Goal: Task Accomplishment & Management: Complete application form

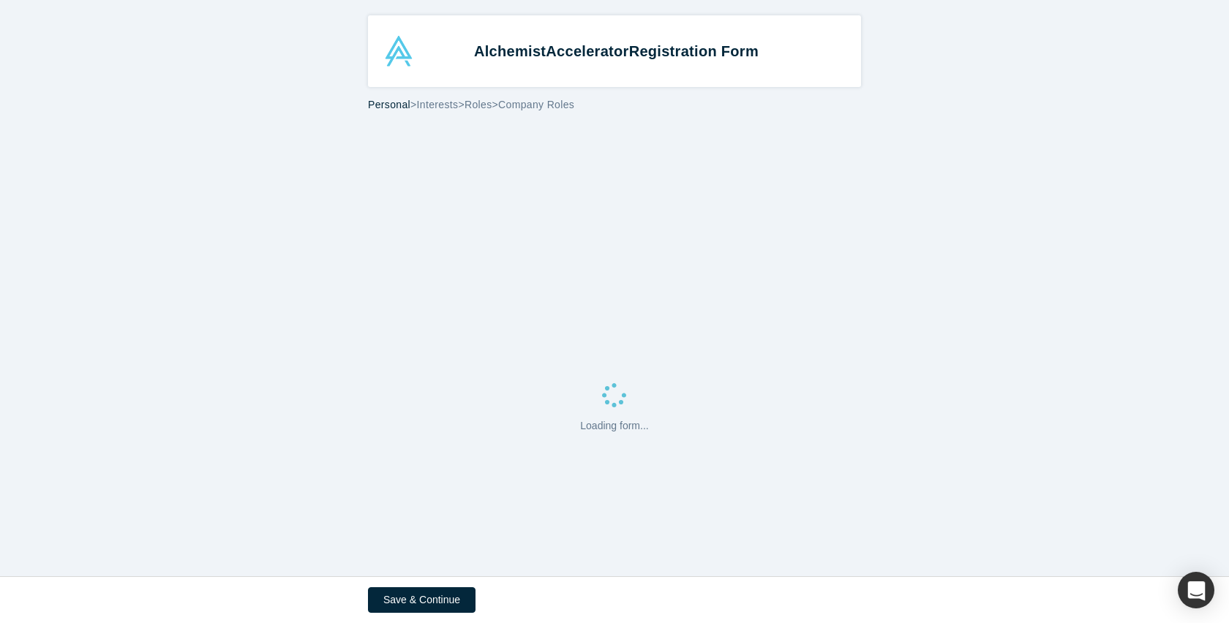
select select "US"
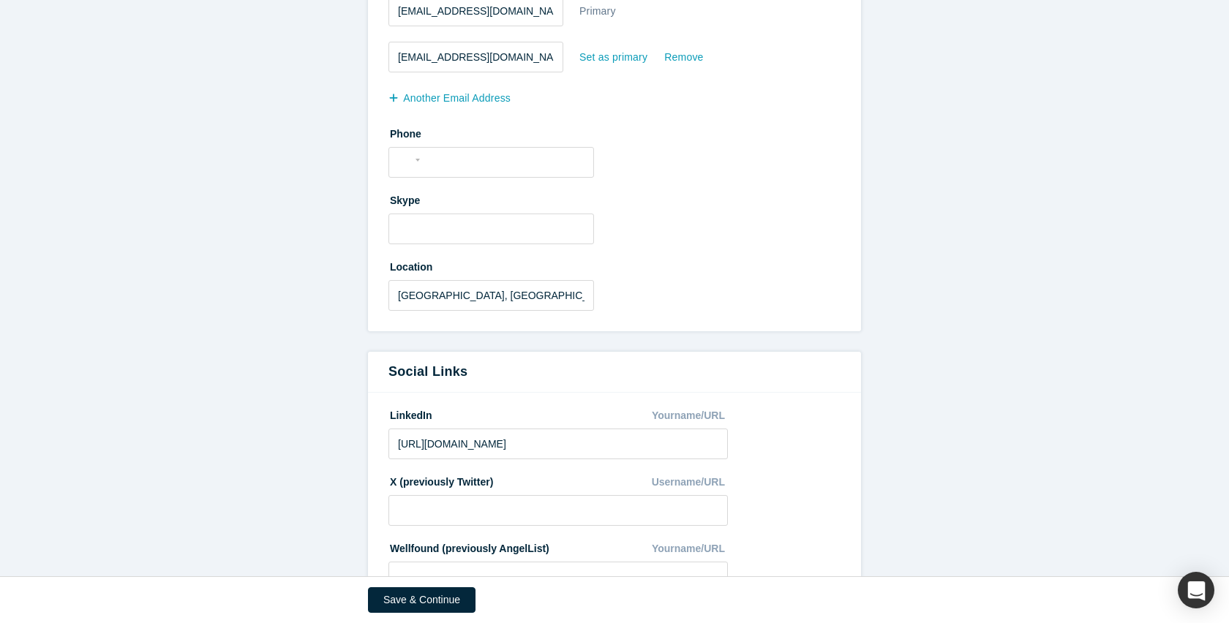
scroll to position [498, 0]
click at [482, 170] on div "International [GEOGRAPHIC_DATA] [GEOGRAPHIC_DATA] [GEOGRAPHIC_DATA] [GEOGRAPHIC…" at bounding box center [491, 160] width 206 height 31
click at [487, 155] on input "tel" at bounding box center [504, 158] width 160 height 21
type input "[PHONE_NUMBER]"
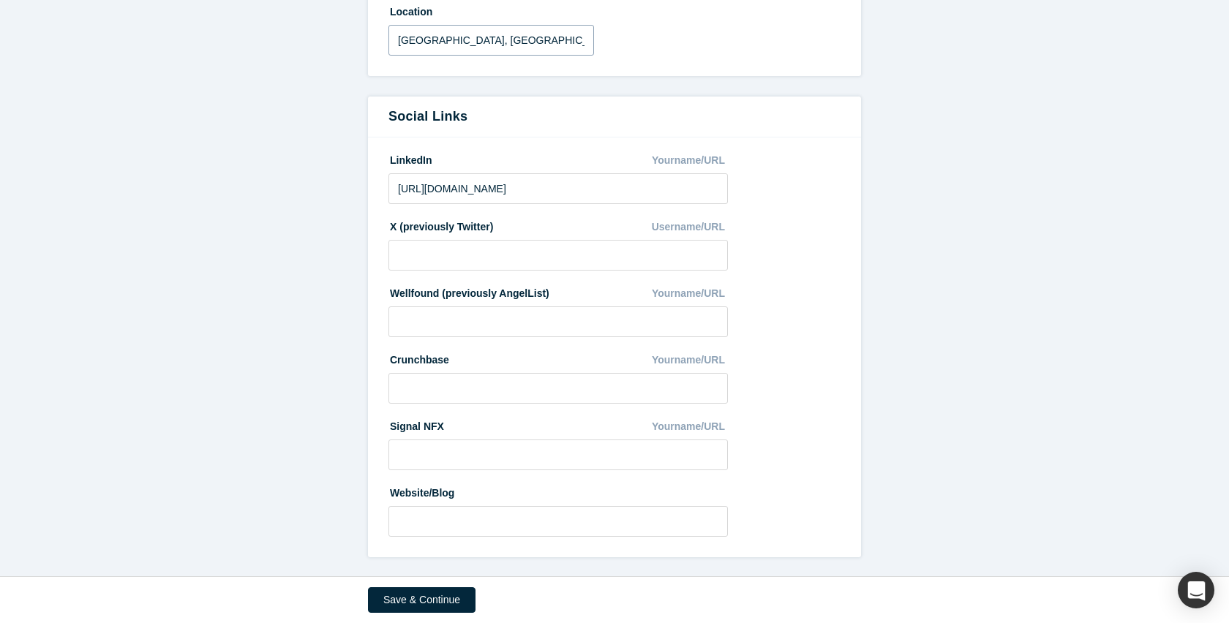
scroll to position [753, 0]
click at [451, 604] on button "Save & Continue" at bounding box center [422, 600] width 108 height 26
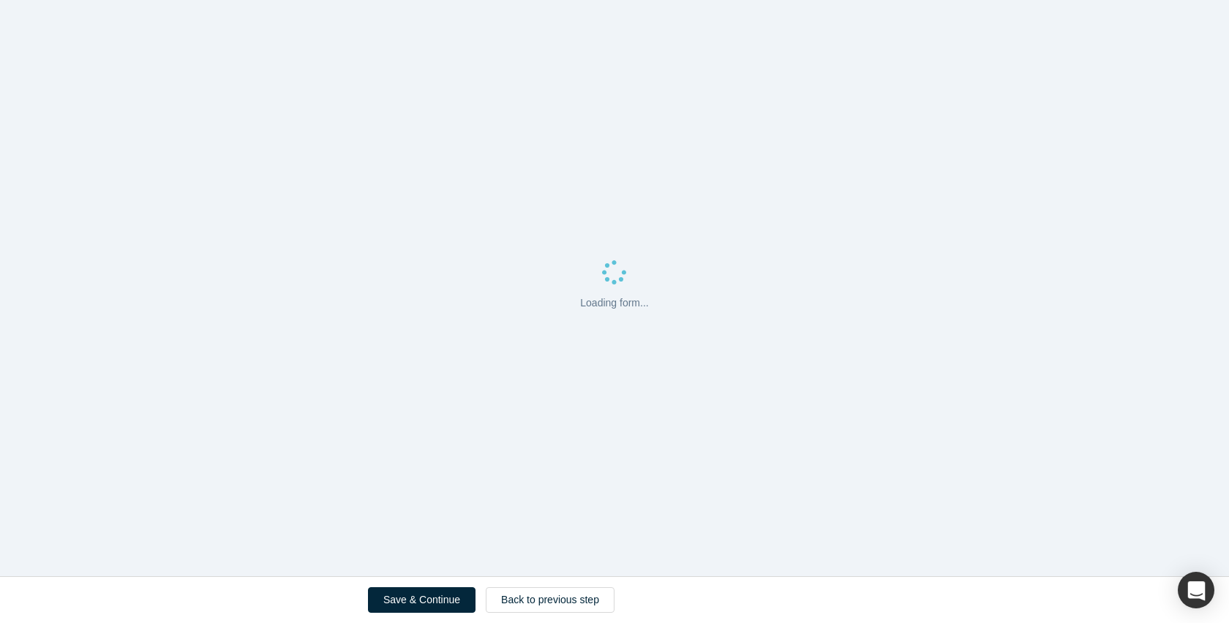
scroll to position [0, 0]
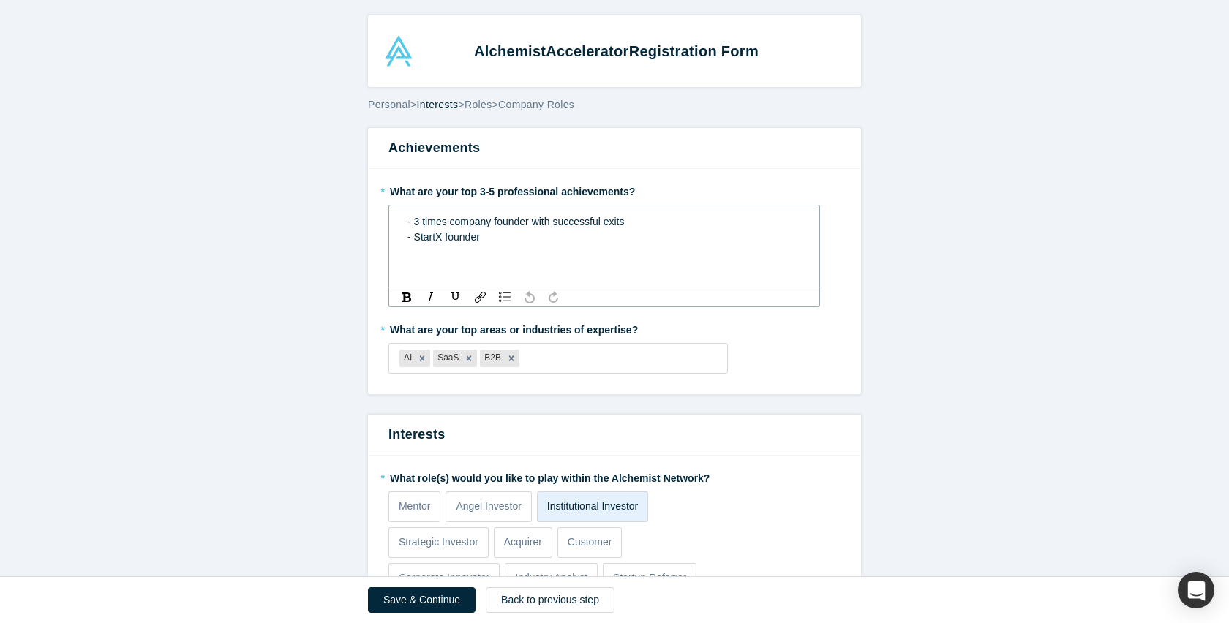
click at [496, 234] on div "- StartX founder" at bounding box center [604, 237] width 394 height 15
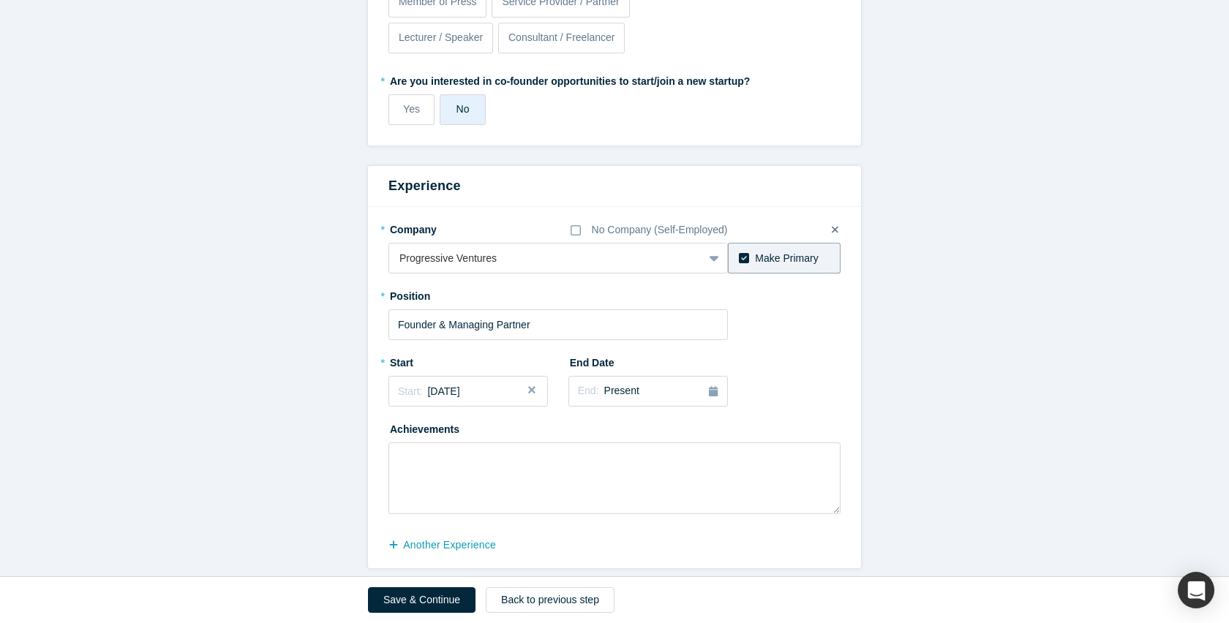
scroll to position [625, 0]
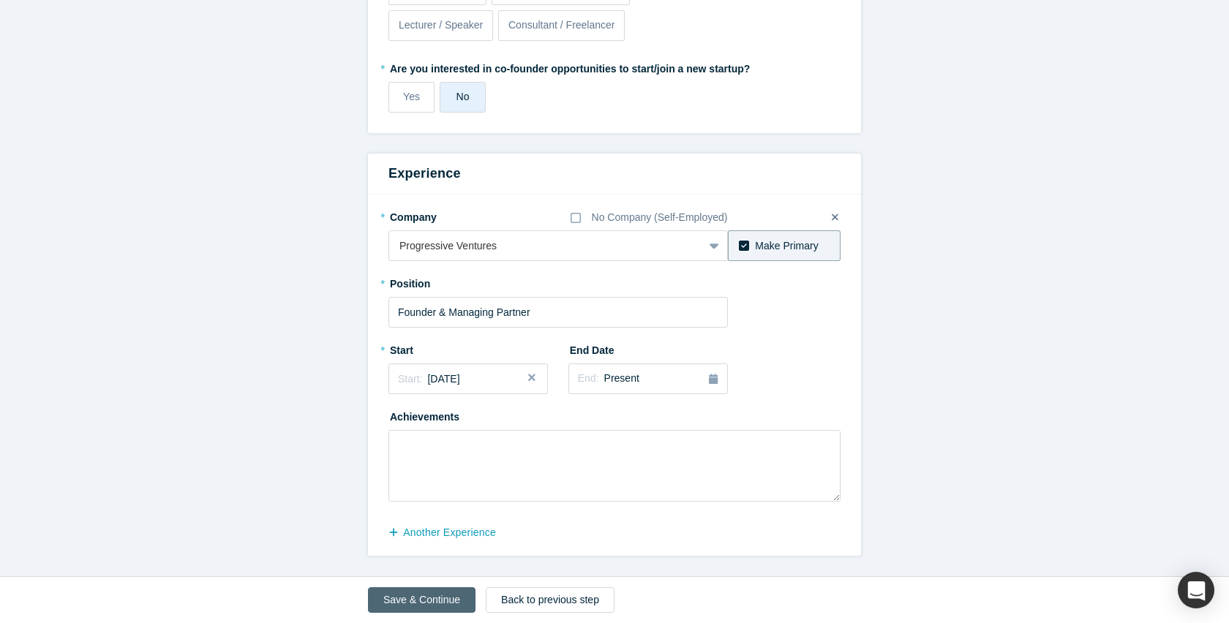
click at [446, 591] on button "Save & Continue" at bounding box center [422, 600] width 108 height 26
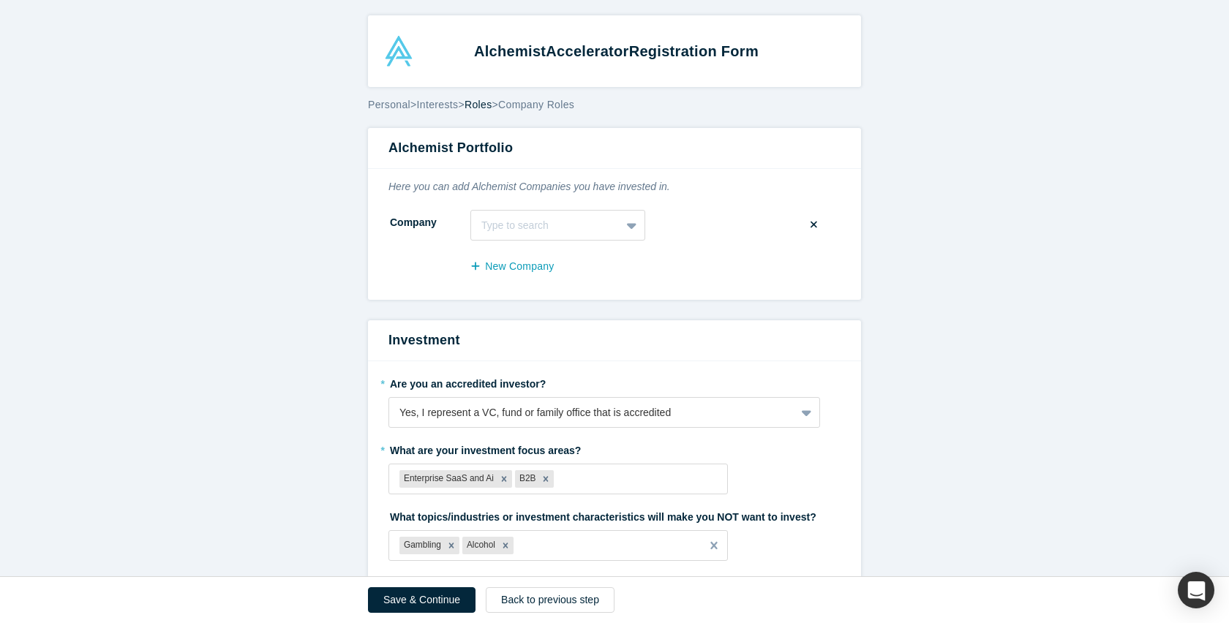
scroll to position [328, 0]
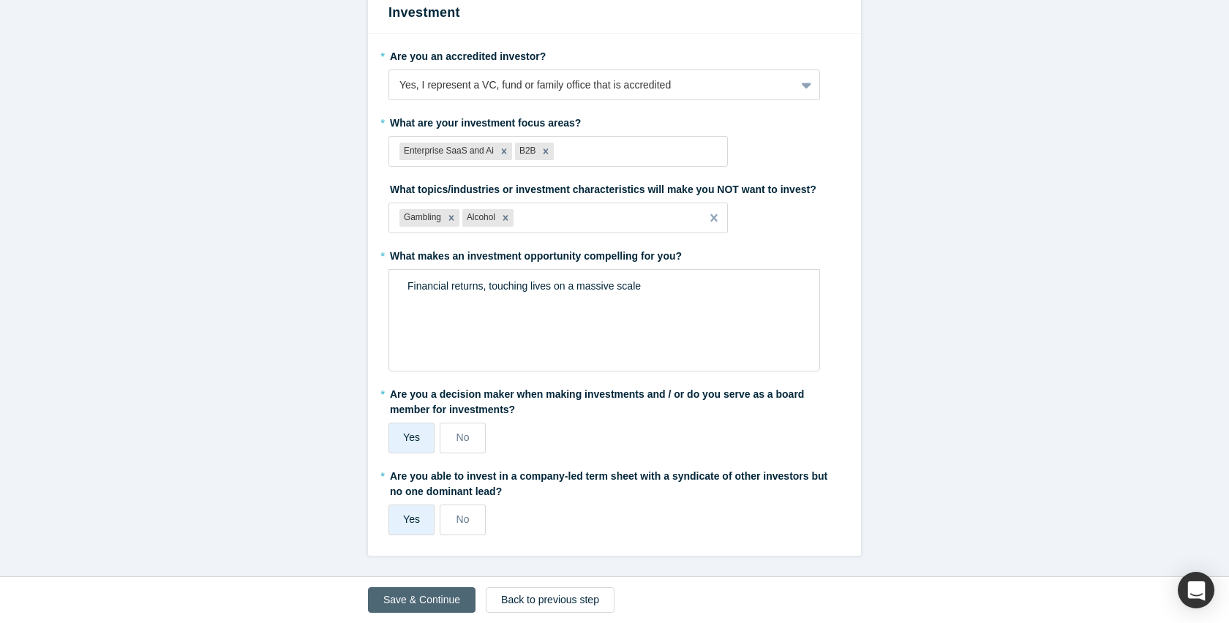
click at [436, 593] on button "Save & Continue" at bounding box center [422, 600] width 108 height 26
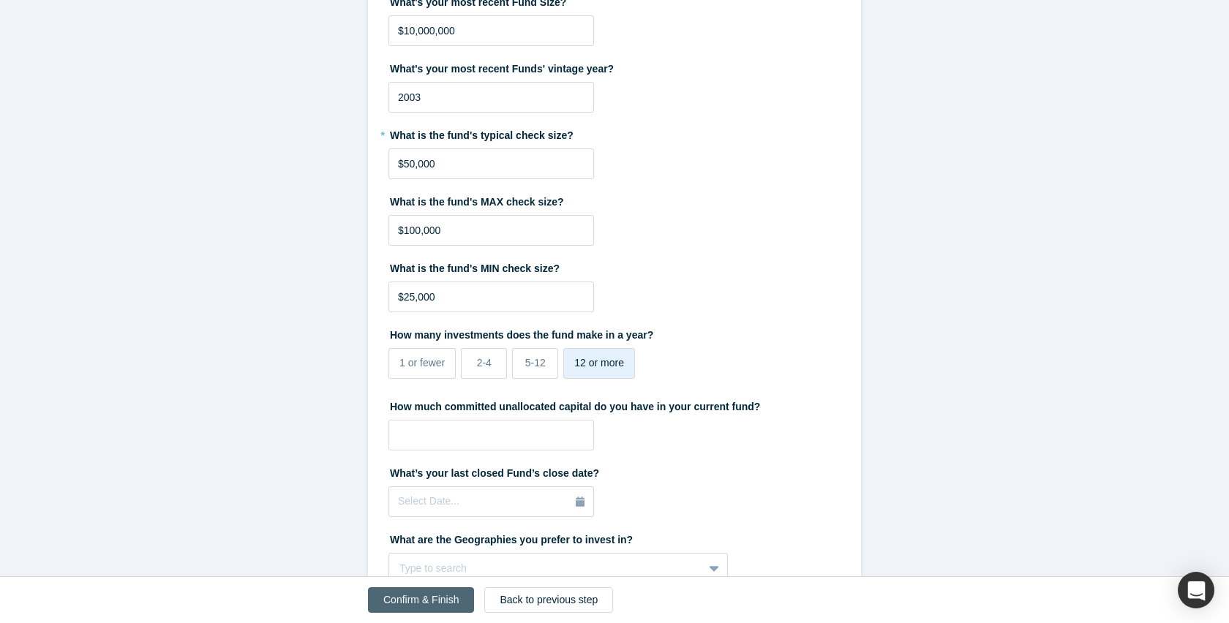
scroll to position [0, 0]
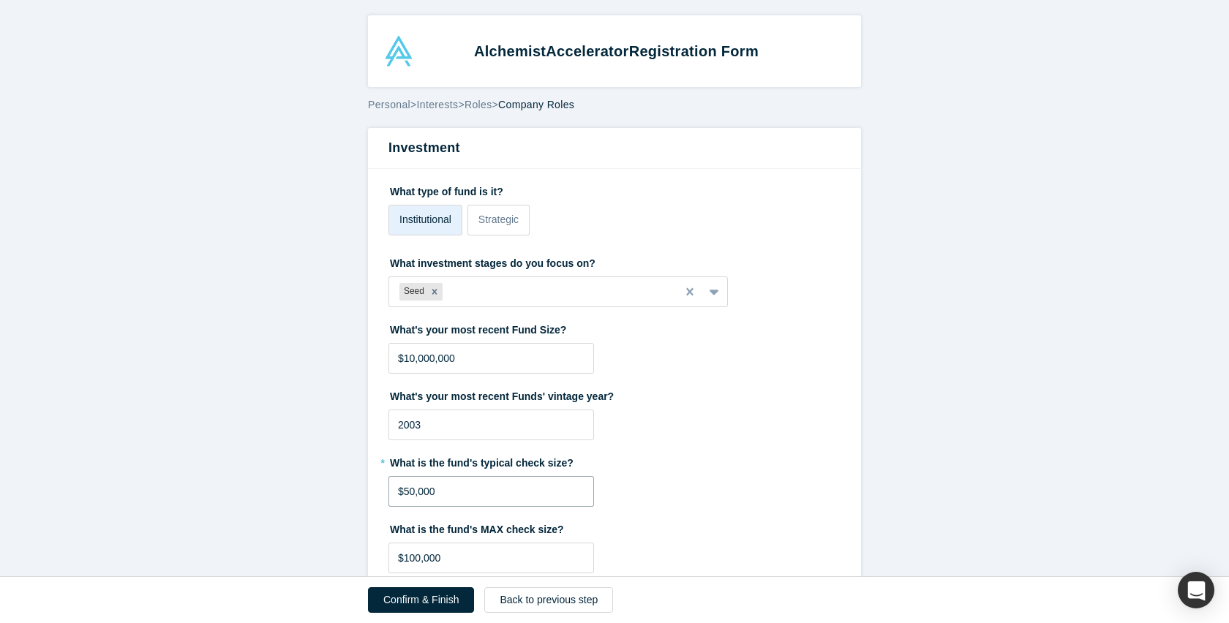
drag, startPoint x: 538, startPoint y: 499, endPoint x: 339, endPoint y: 462, distance: 202.5
click at [340, 465] on form "Investment What type of fund is it? Institutional Strategic What investment sta…" at bounding box center [614, 635] width 1229 height 1014
type input "$1"
type input "$250,000"
click at [662, 459] on label "* What is the fund's typical check size?" at bounding box center [614, 461] width 452 height 20
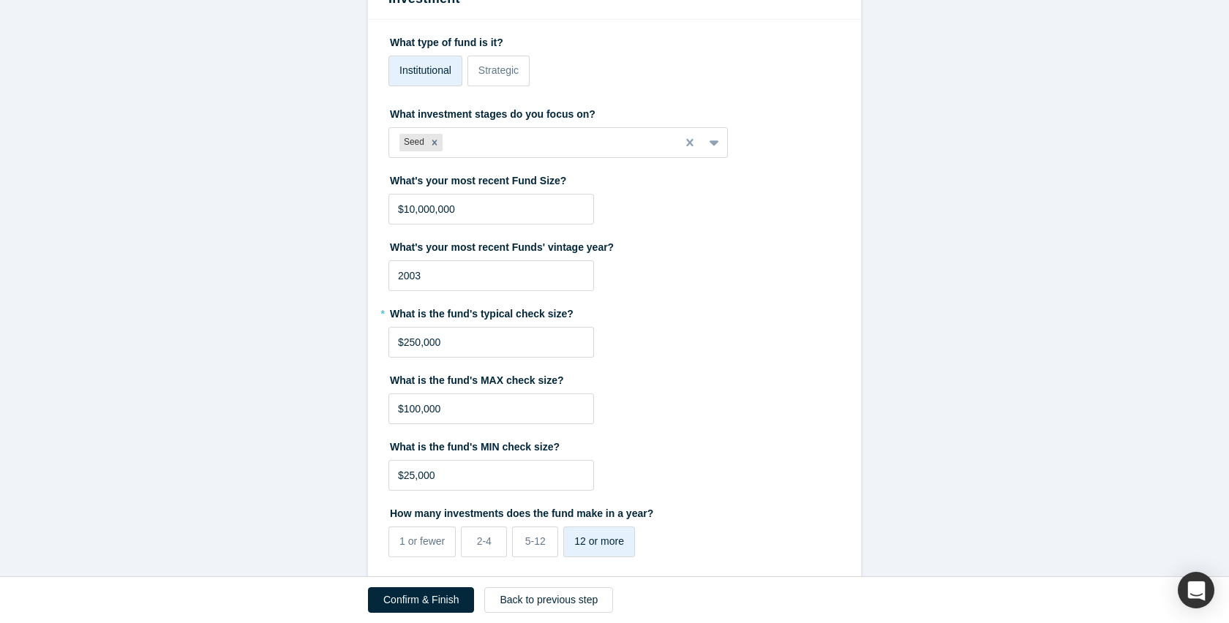
scroll to position [198, 0]
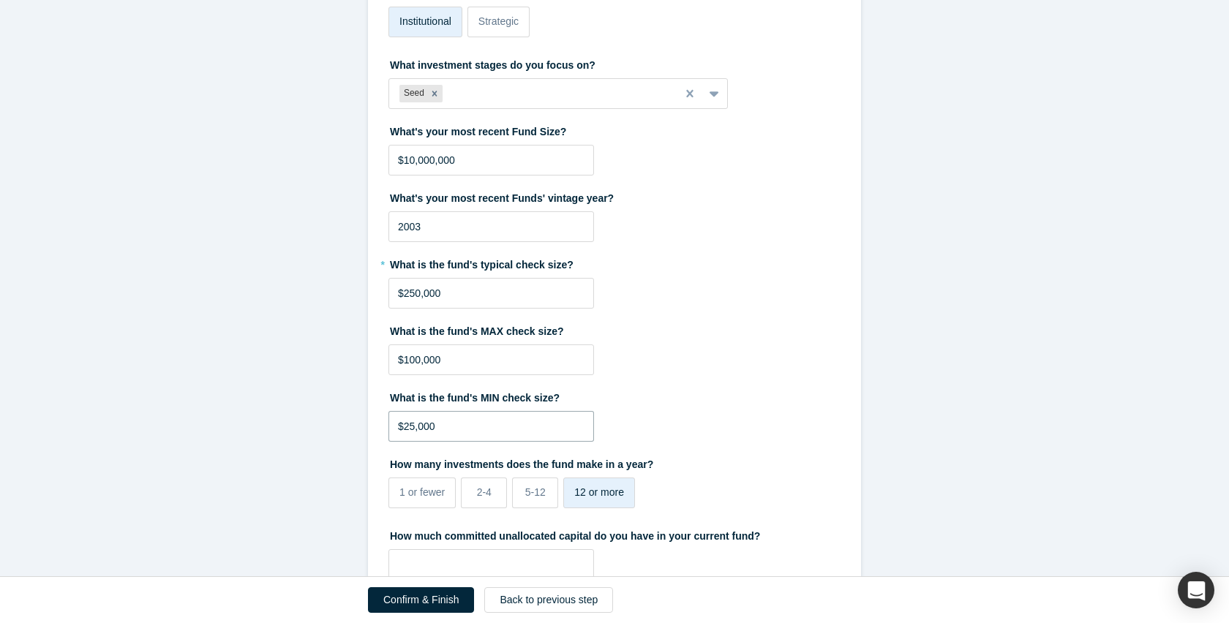
click at [457, 421] on input "$25,000" at bounding box center [491, 426] width 206 height 31
type input "$2"
type input "$1,000,000"
click at [764, 383] on fieldset "What type of fund is it? Institutional Strategic What investment stages do you …" at bounding box center [614, 457] width 452 height 953
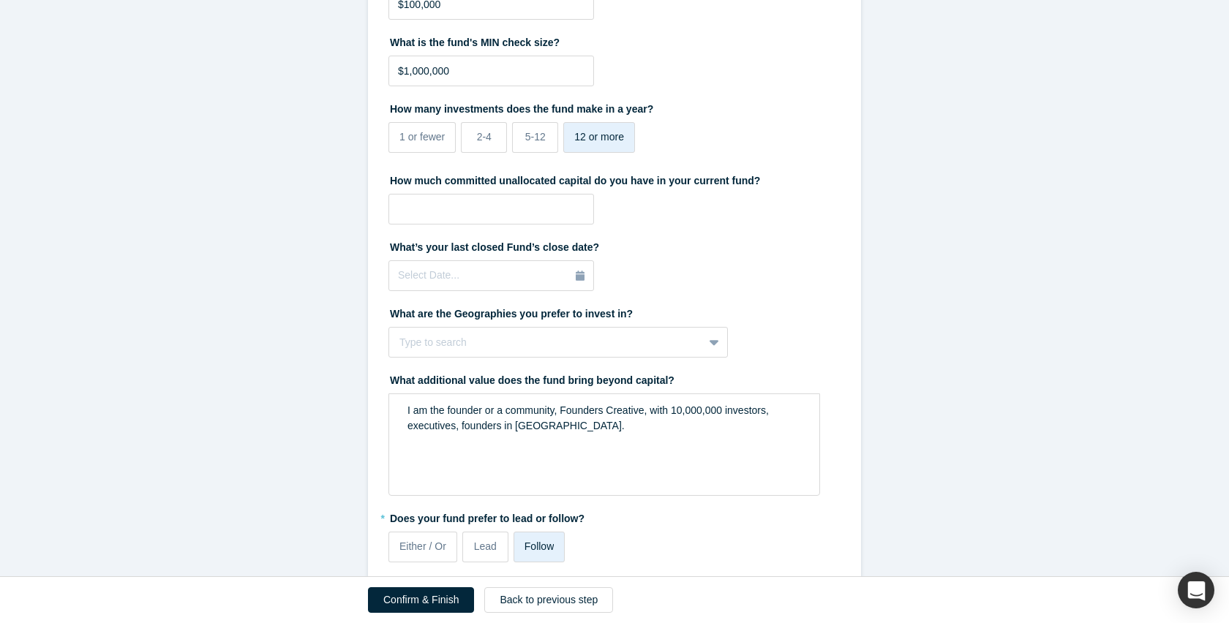
scroll to position [586, 0]
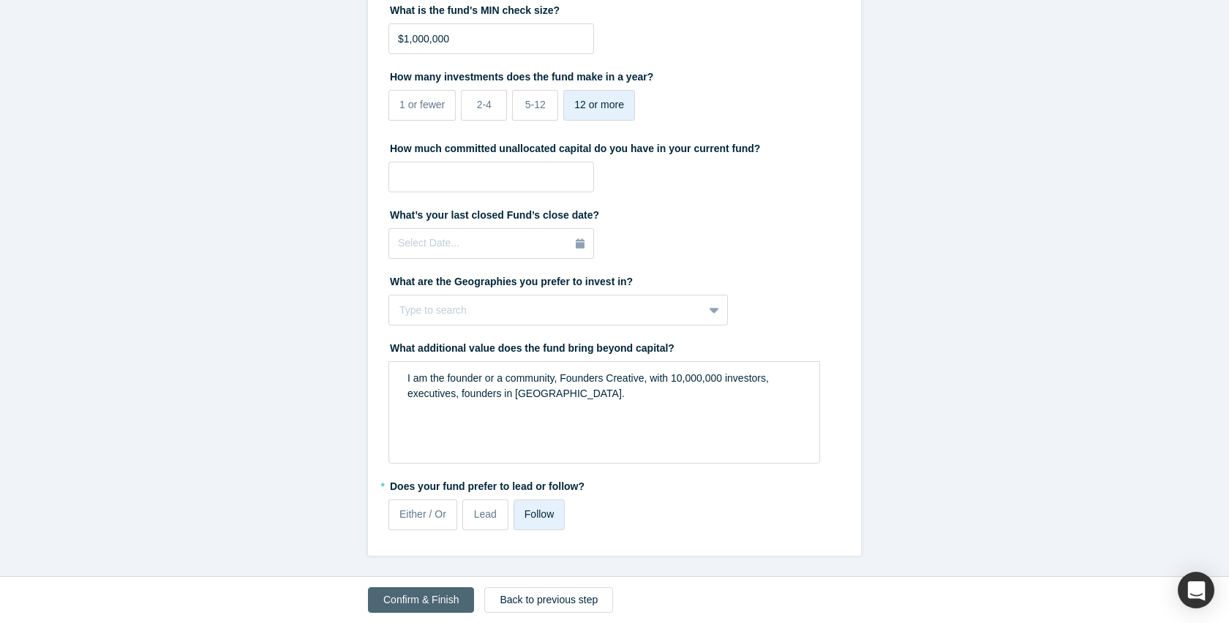
click at [440, 595] on button "Confirm & Finish" at bounding box center [421, 600] width 106 height 26
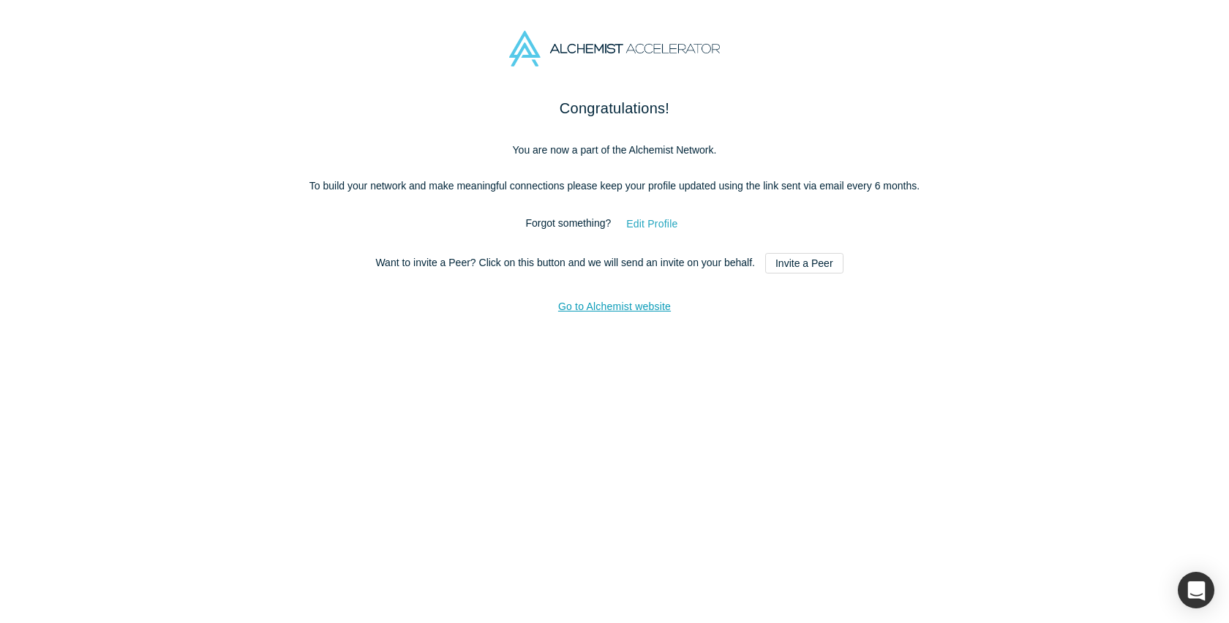
click at [664, 237] on button "Edit Profile" at bounding box center [652, 224] width 82 height 26
select select "US"
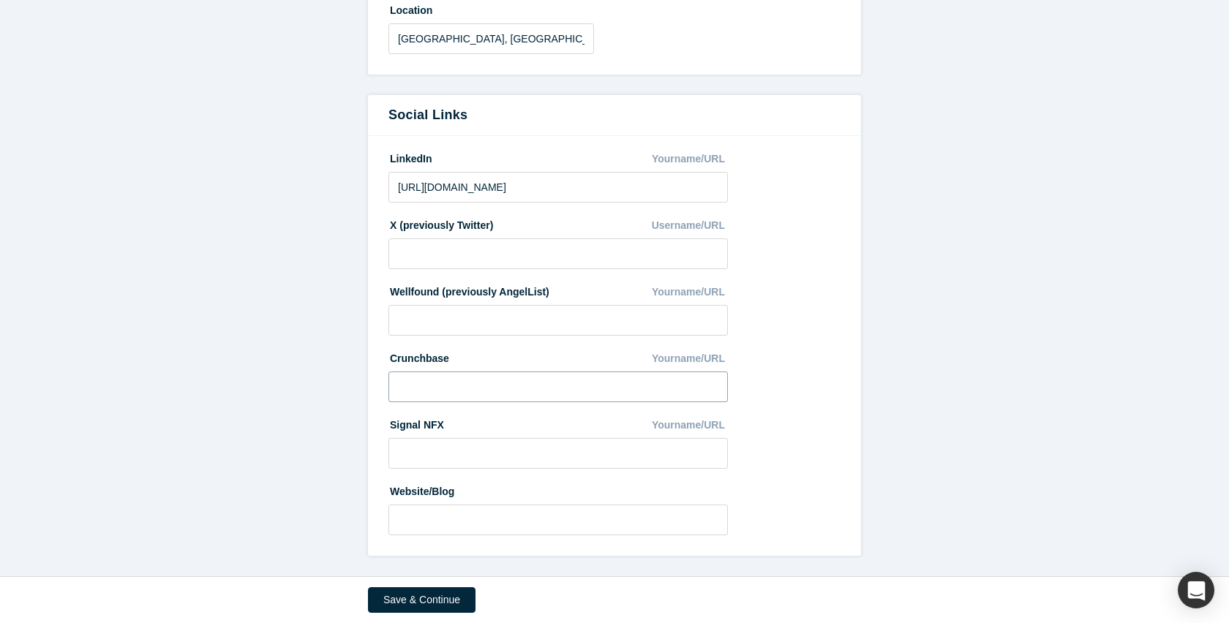
scroll to position [749, 0]
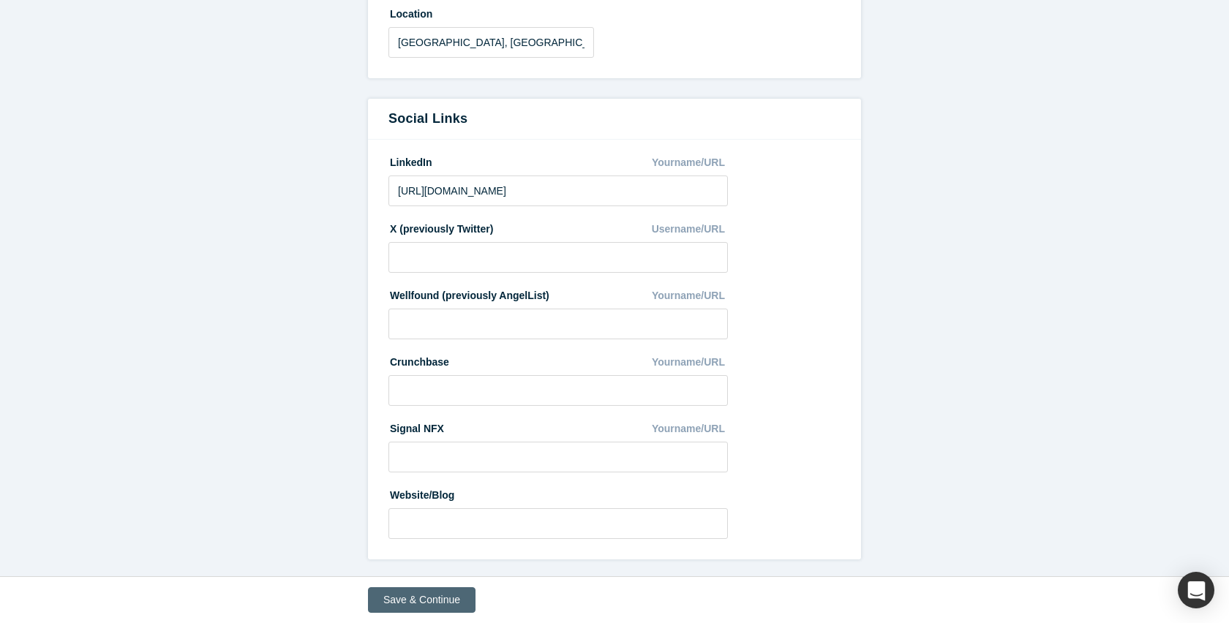
click at [416, 606] on button "Save & Continue" at bounding box center [422, 600] width 108 height 26
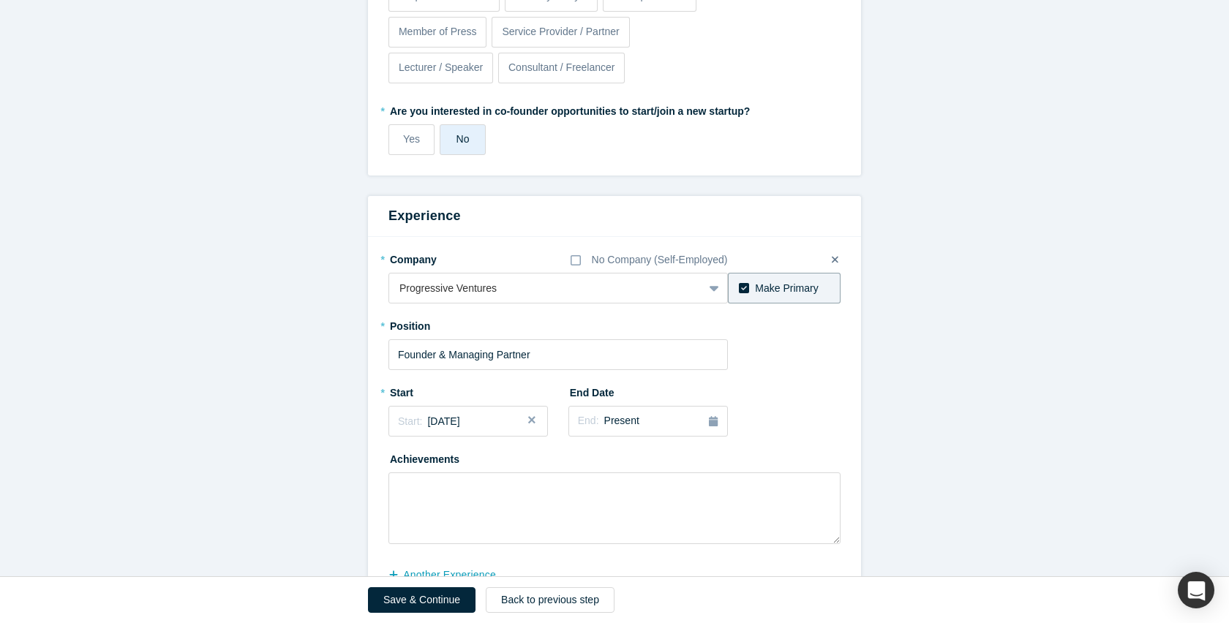
scroll to position [625, 0]
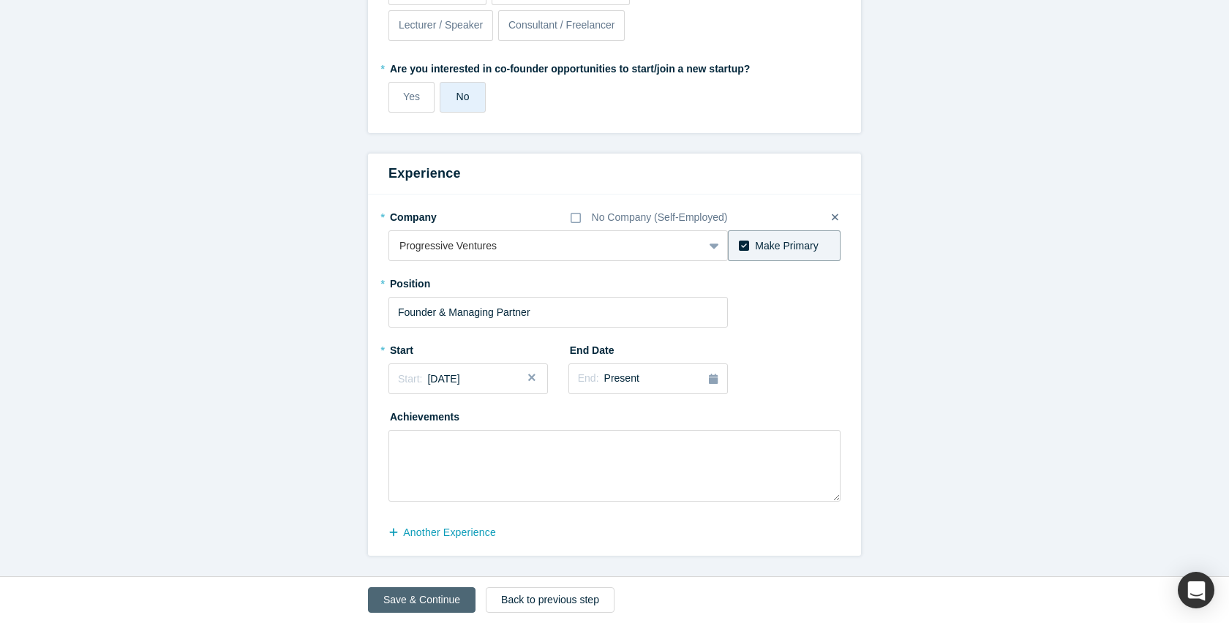
click at [446, 589] on button "Save & Continue" at bounding box center [422, 600] width 108 height 26
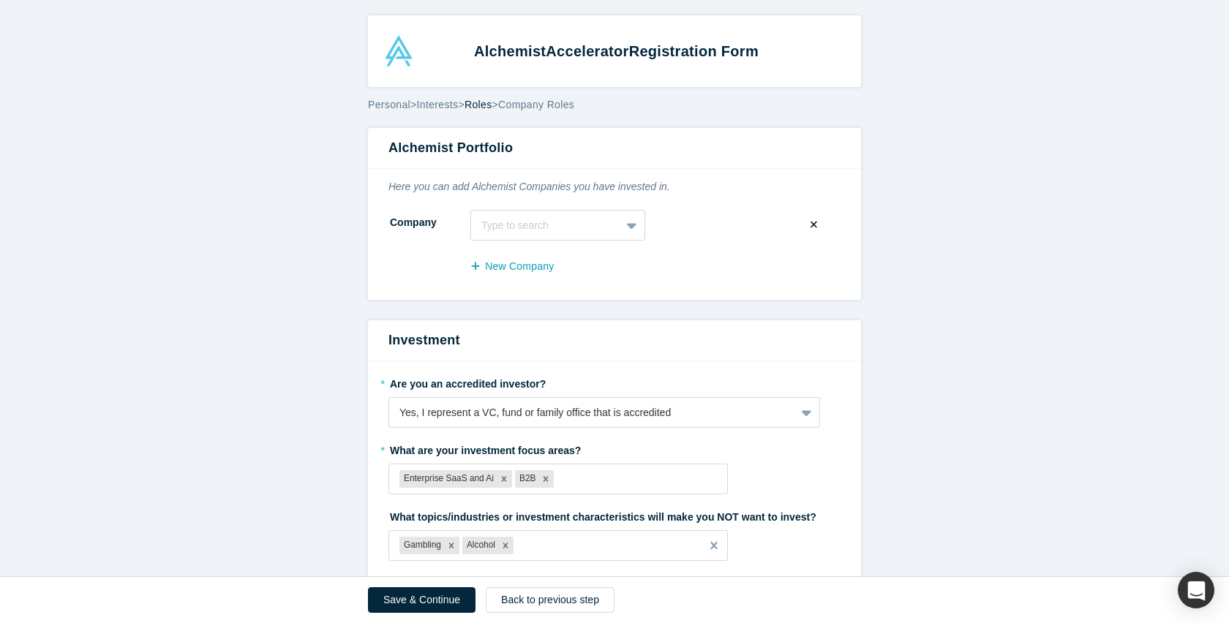
scroll to position [328, 0]
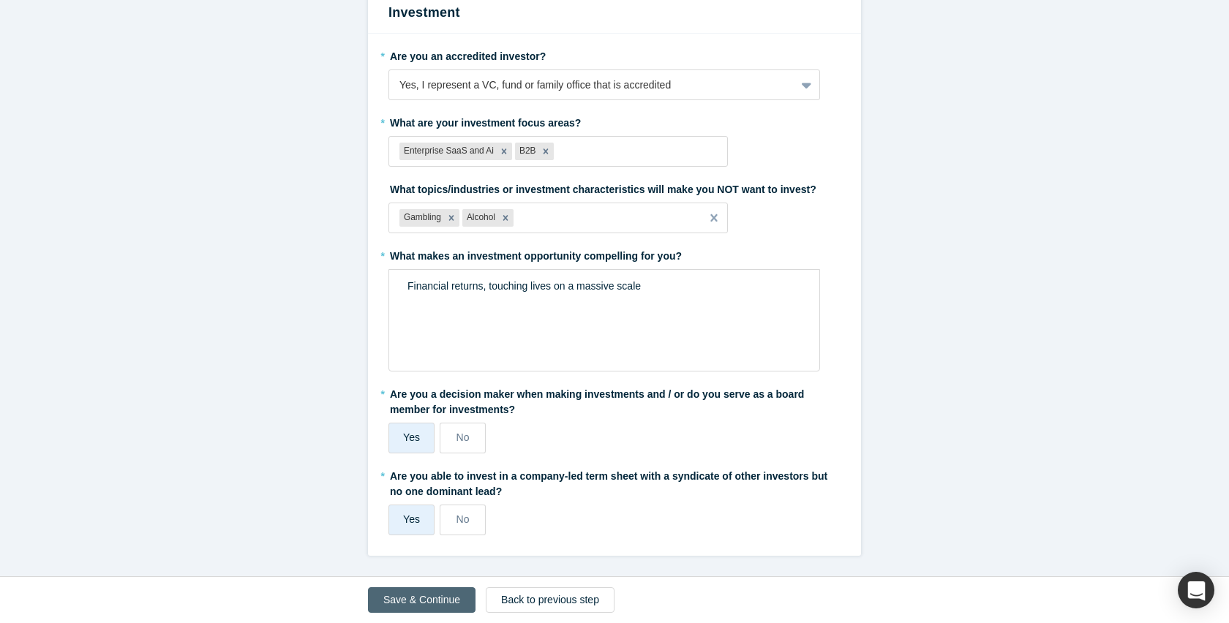
click at [419, 601] on button "Save & Continue" at bounding box center [422, 600] width 108 height 26
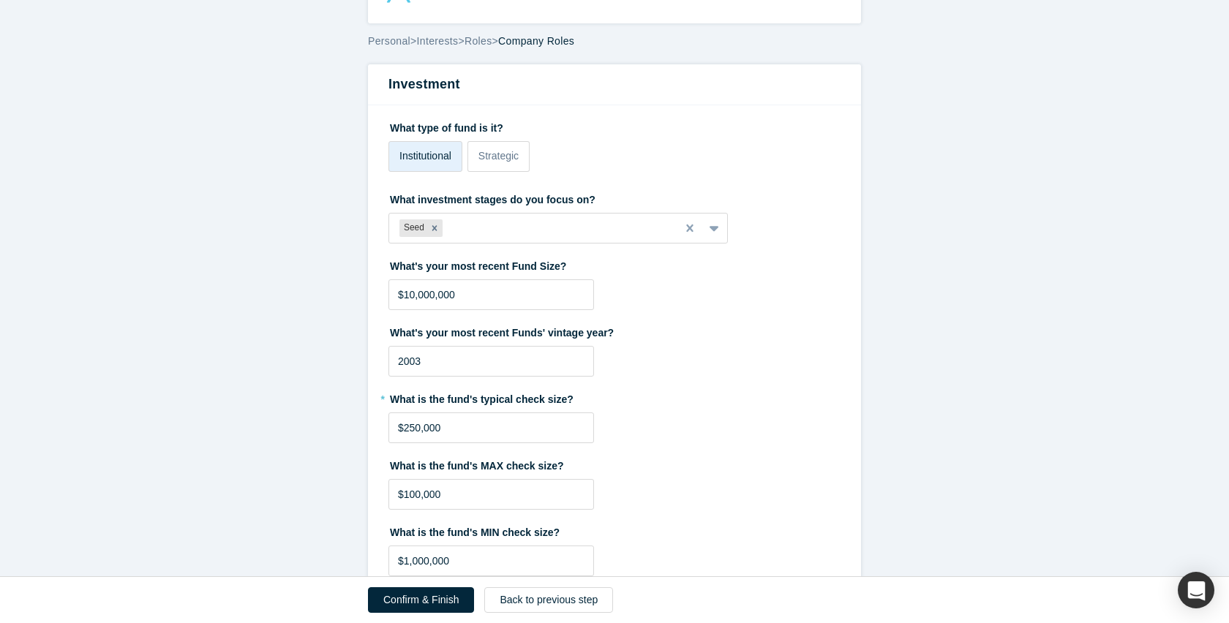
scroll to position [65, 0]
click at [486, 367] on input "2003" at bounding box center [491, 360] width 206 height 31
type input "2024"
click at [686, 408] on div "* What is the fund's typical check size? $250,000" at bounding box center [614, 414] width 452 height 56
click at [525, 495] on input "$100,000" at bounding box center [491, 493] width 206 height 31
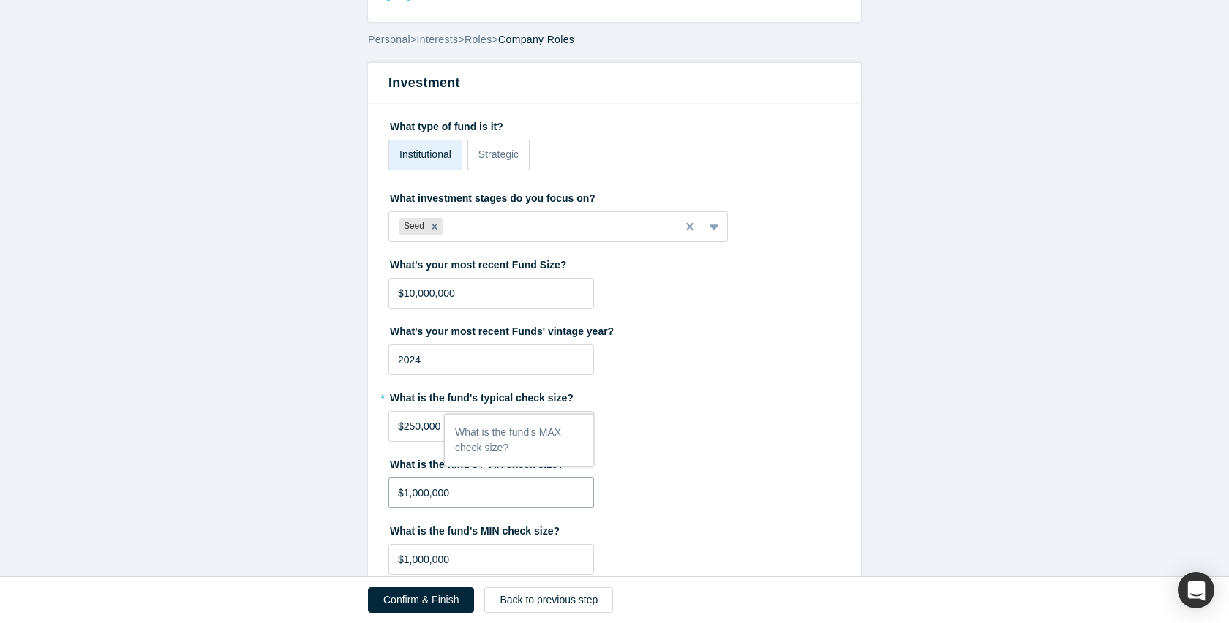
type input "$1,000,000"
click at [683, 443] on fieldset "What type of fund is it? Institutional Strategic What investment stages do you …" at bounding box center [614, 590] width 452 height 953
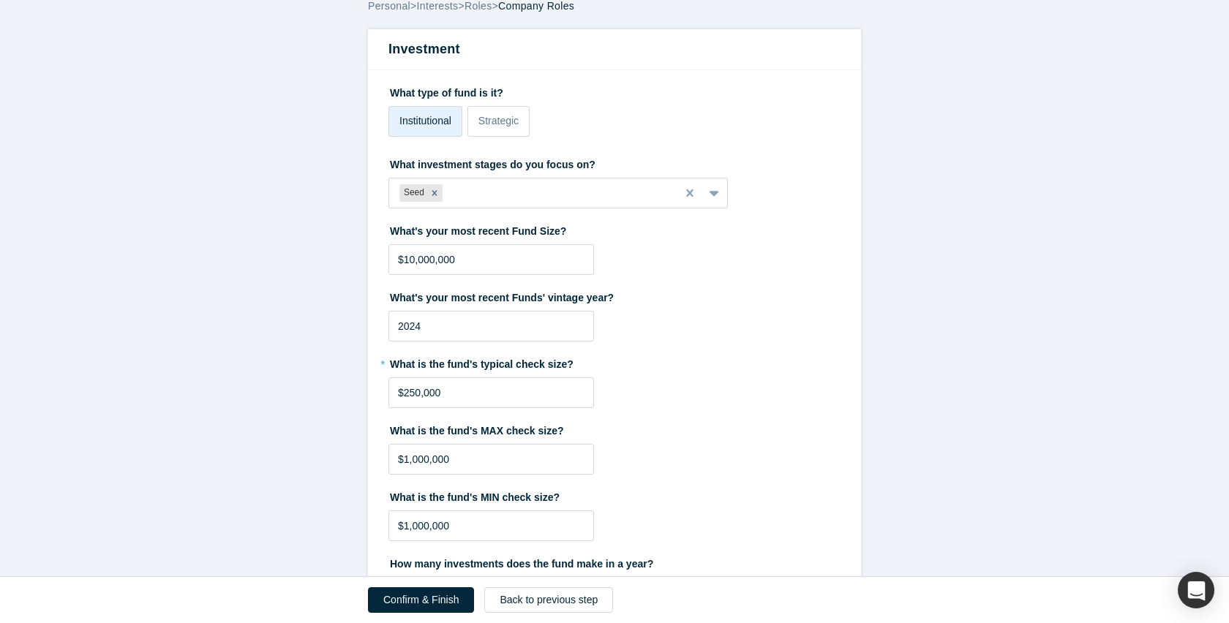
scroll to position [149, 0]
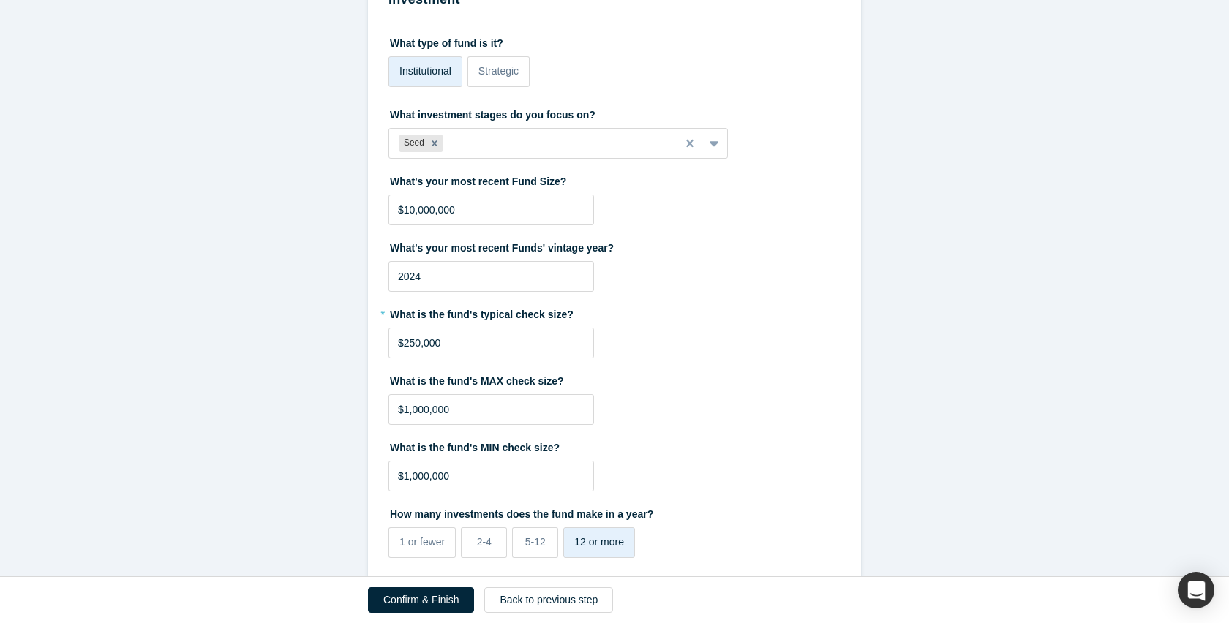
click at [505, 492] on fieldset "What type of fund is it? Institutional Strategic What investment stages do you …" at bounding box center [614, 507] width 452 height 953
click at [498, 479] on input "$1,000,000" at bounding box center [491, 476] width 206 height 31
type input "$1"
type input "$50,000"
click at [687, 444] on label "What is the fund's MIN check size?" at bounding box center [614, 445] width 452 height 20
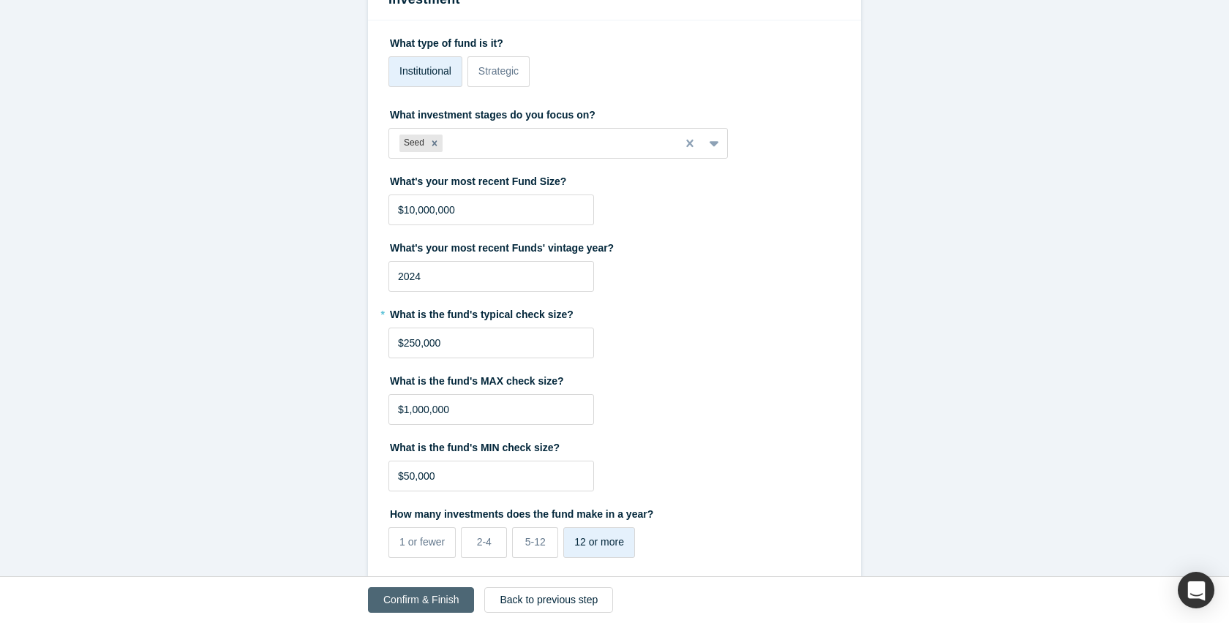
click at [427, 598] on button "Confirm & Finish" at bounding box center [421, 600] width 106 height 26
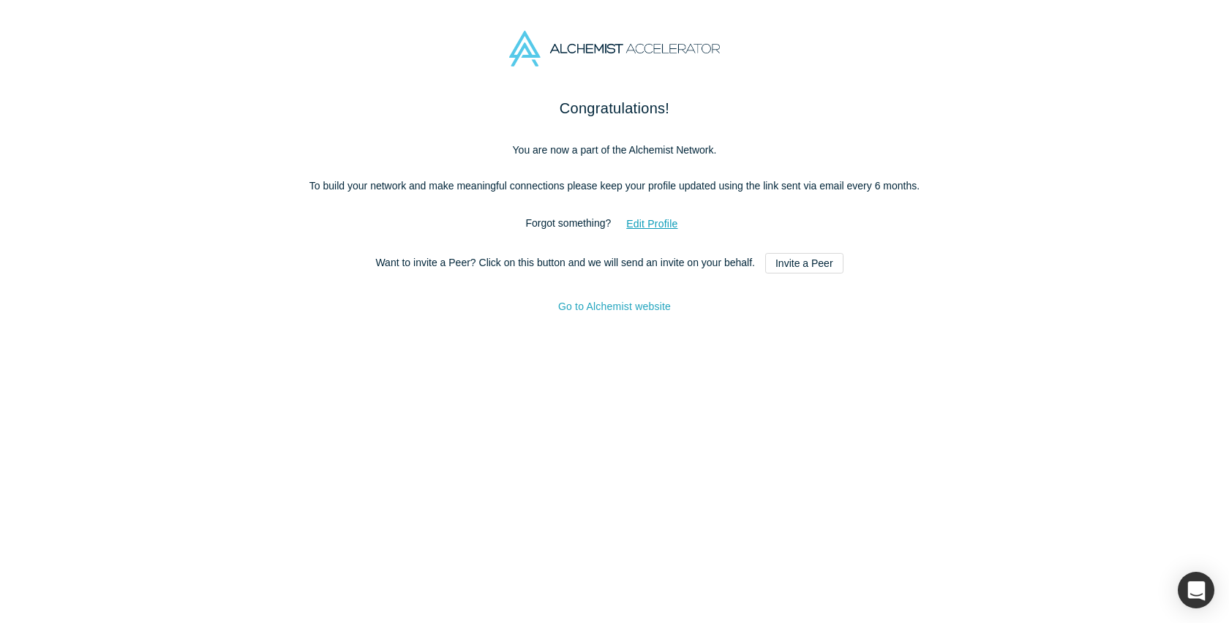
click at [662, 312] on link "Go to Alchemist website" at bounding box center [614, 307] width 113 height 12
